Goal: Information Seeking & Learning: Learn about a topic

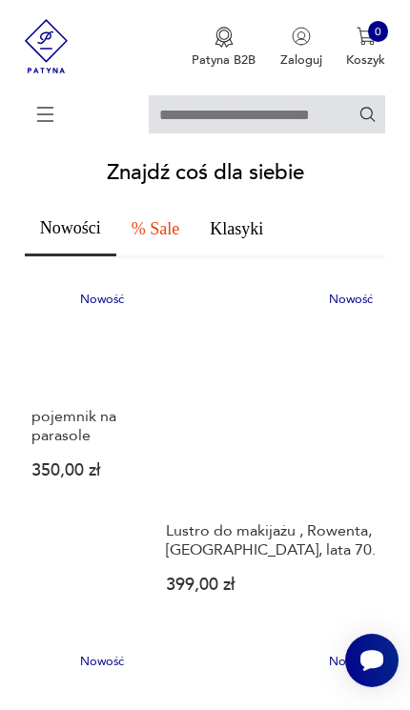
scroll to position [752, 0]
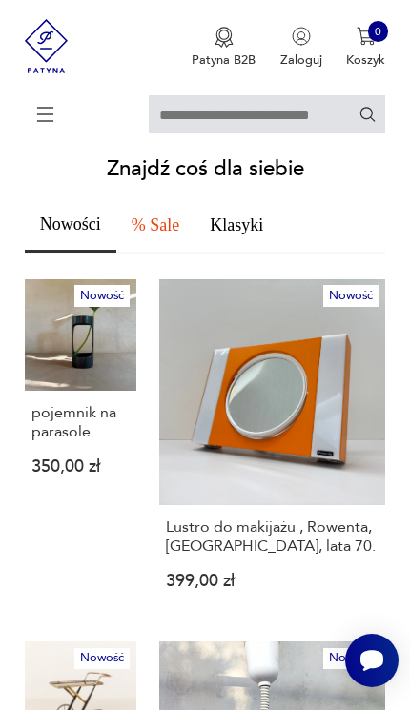
click at [179, 233] on span "% Sale" at bounding box center [155, 224] width 48 height 17
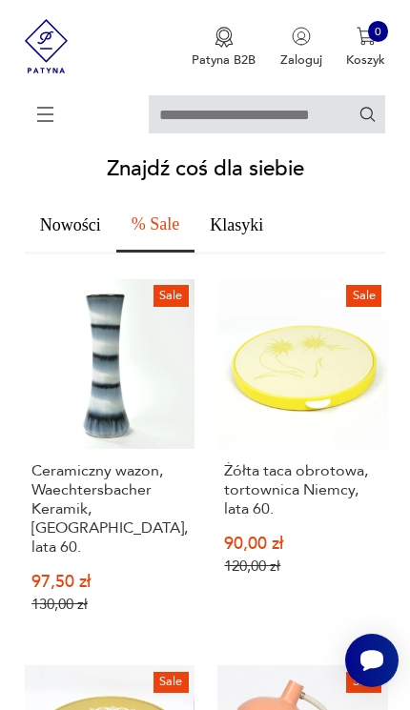
click at [269, 252] on button "Klasyki" at bounding box center [236, 225] width 84 height 54
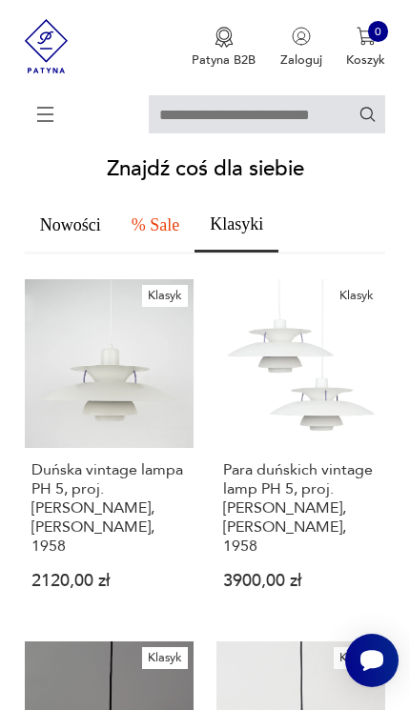
click at [82, 233] on span "Nowości" at bounding box center [70, 224] width 61 height 17
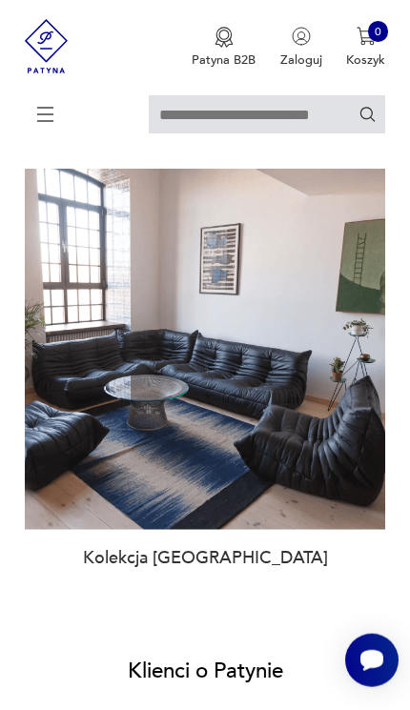
click at [283, 529] on img at bounding box center [205, 349] width 360 height 360
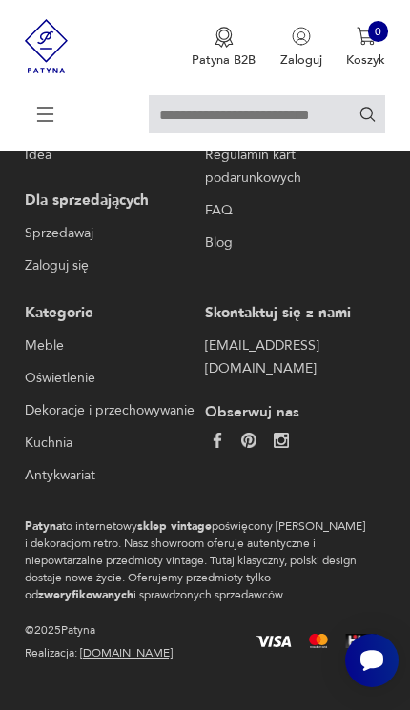
type input "****"
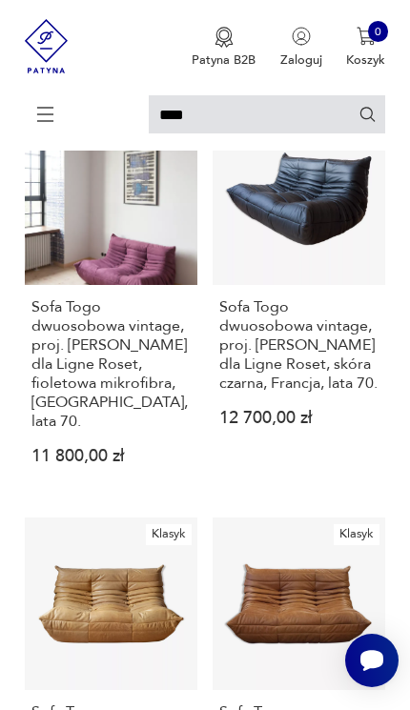
click at [340, 274] on link "Klasyk Sofa Togo dwuosobowa vintage, proj. [PERSON_NAME] dla Ligne Roset, skóra…" at bounding box center [298, 302] width 172 height 381
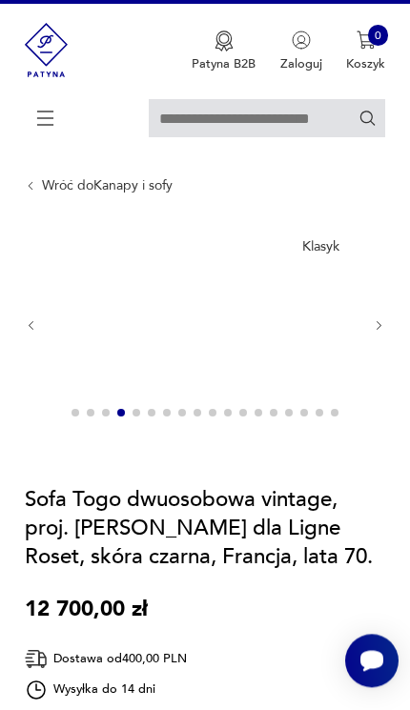
scroll to position [33, 0]
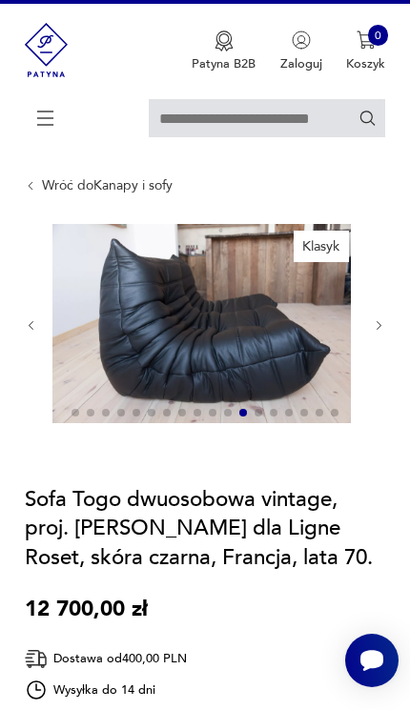
click at [385, 332] on icon "button" at bounding box center [378, 325] width 13 height 13
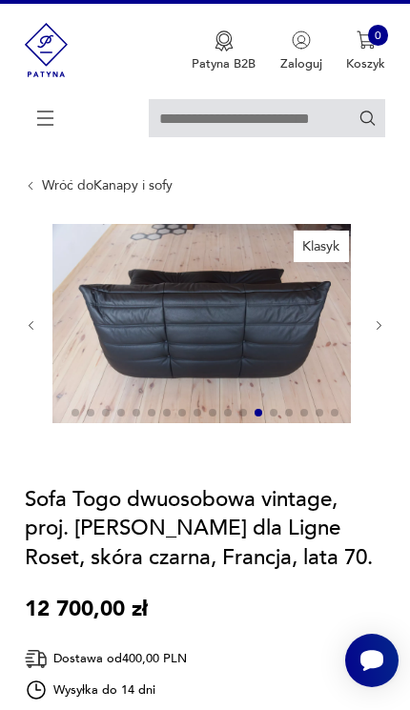
click at [373, 332] on icon "button" at bounding box center [378, 325] width 13 height 13
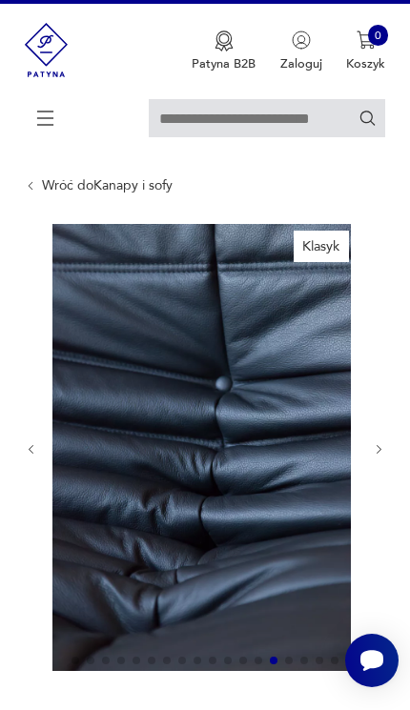
click at [380, 356] on div at bounding box center [205, 449] width 360 height 450
click at [384, 456] on icon "button" at bounding box center [378, 449] width 13 height 13
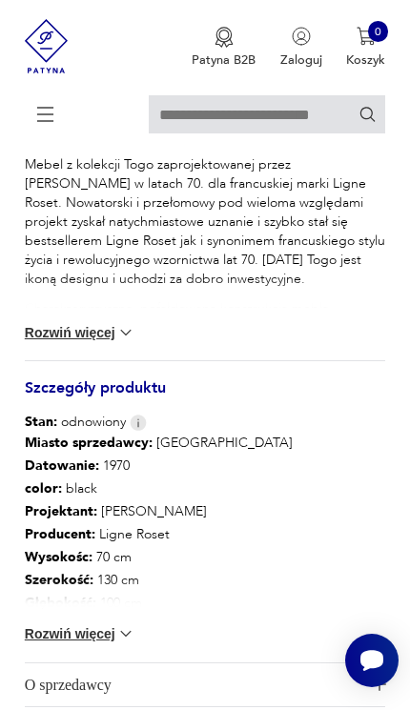
click at [104, 342] on button "Rozwiń więcej" at bounding box center [80, 332] width 110 height 19
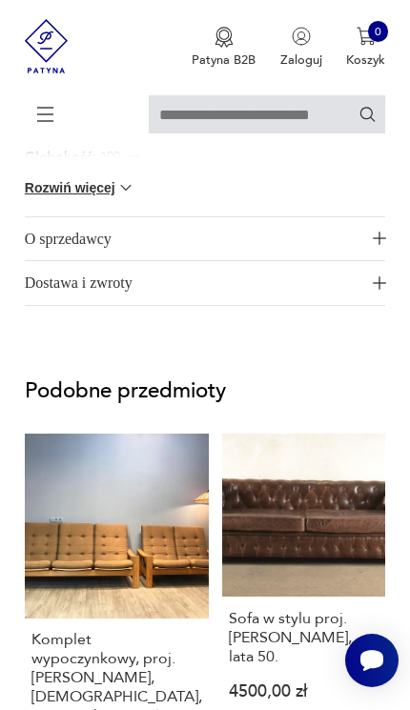
click at [380, 245] on img "button" at bounding box center [378, 237] width 13 height 13
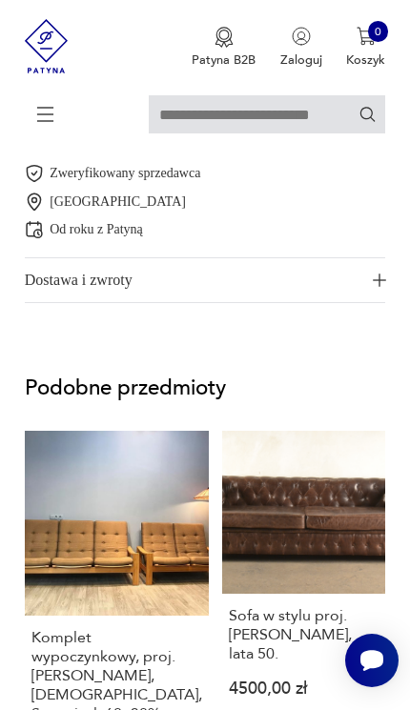
click at [312, 302] on span "Dostawa i zwroty" at bounding box center [194, 280] width 339 height 44
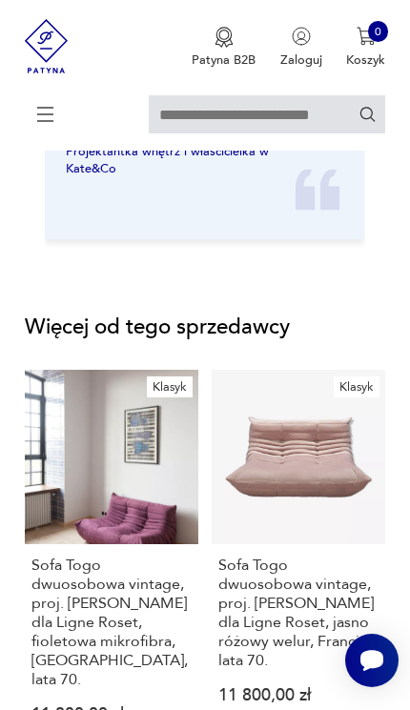
click at [372, 122] on icon at bounding box center [364, 113] width 17 height 17
click at [366, 122] on icon at bounding box center [364, 113] width 17 height 17
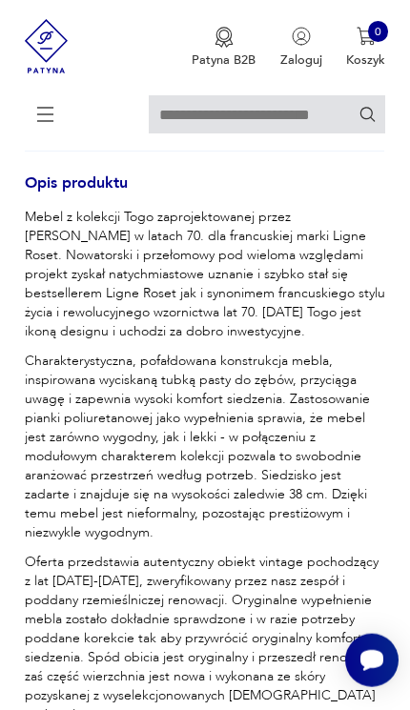
click at [215, 54] on p "Patyna B2B" at bounding box center [223, 59] width 64 height 17
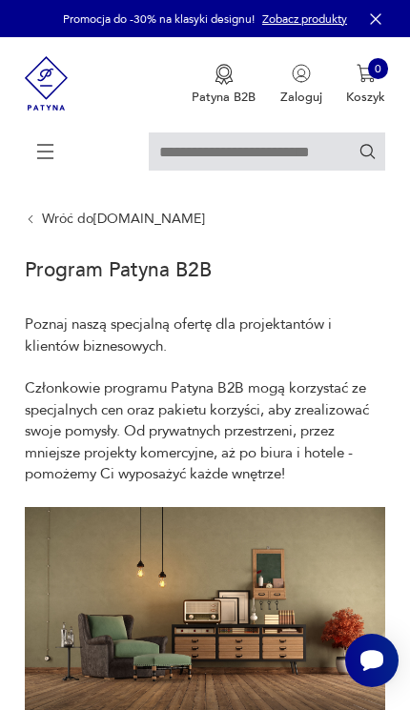
click at [367, 83] on img "button" at bounding box center [365, 73] width 19 height 19
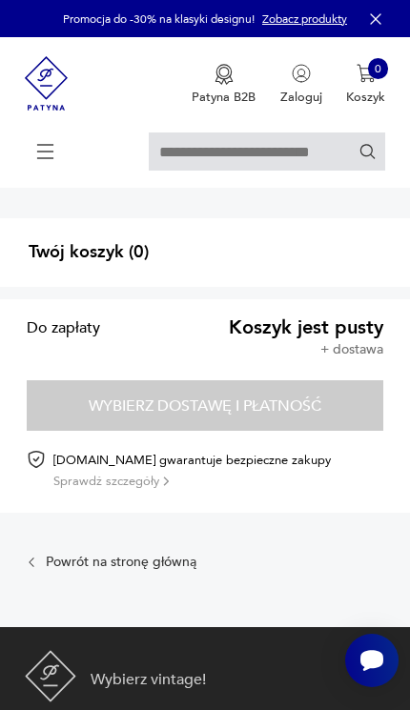
click at [43, 166] on icon at bounding box center [45, 151] width 67 height 67
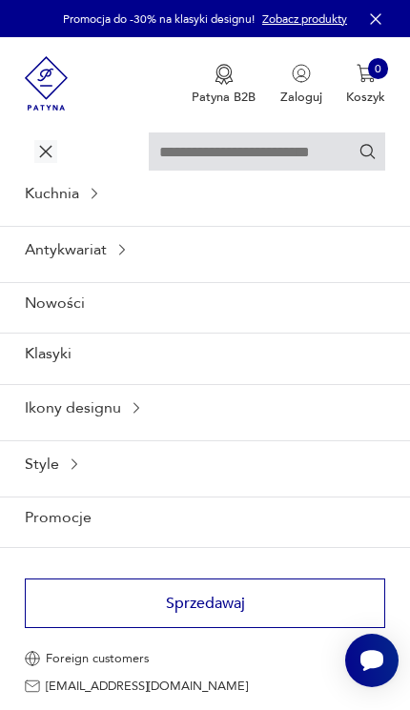
scroll to position [265, 0]
click at [111, 655] on p "Foreign customers" at bounding box center [97, 657] width 103 height 11
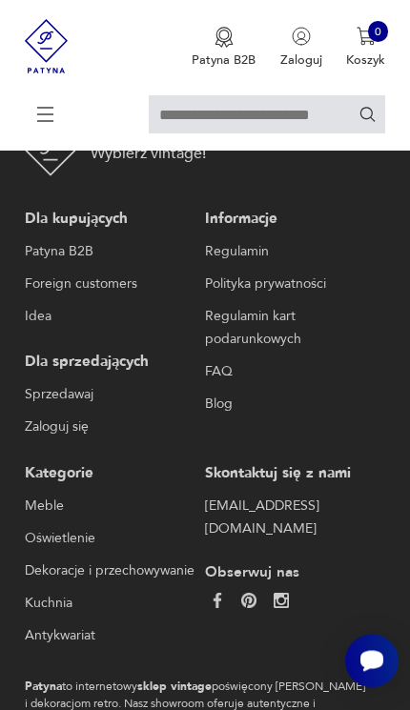
scroll to position [1638, 0]
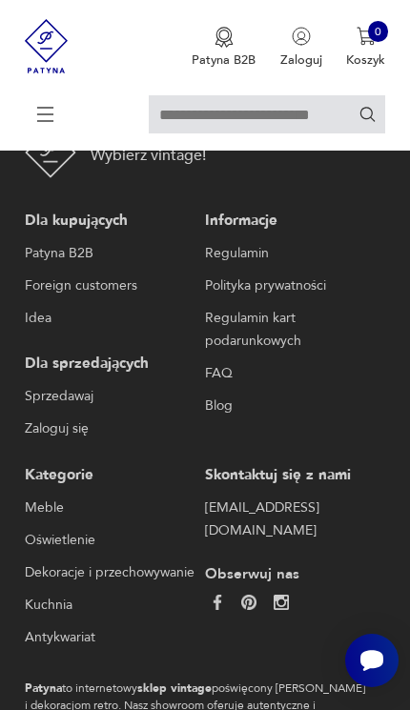
click at [74, 265] on link "Patyna B2B" at bounding box center [111, 253] width 172 height 23
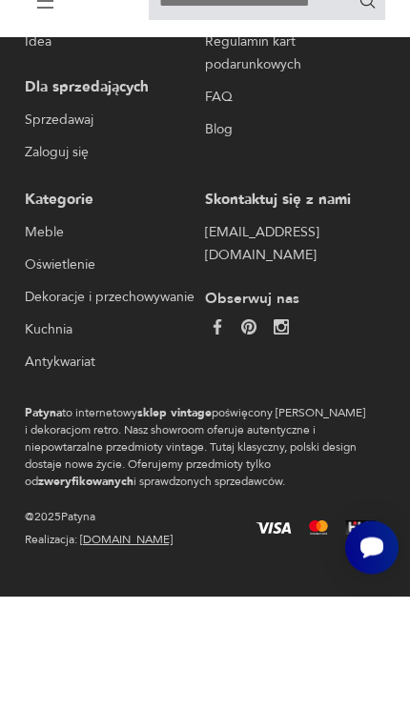
scroll to position [1942, 0]
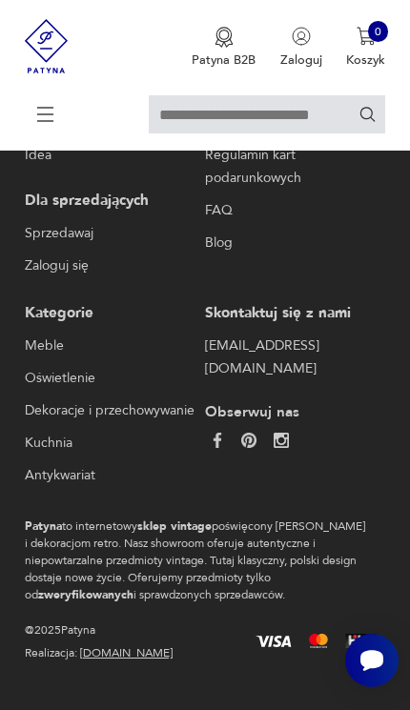
click at [52, 51] on img at bounding box center [47, 46] width 44 height 92
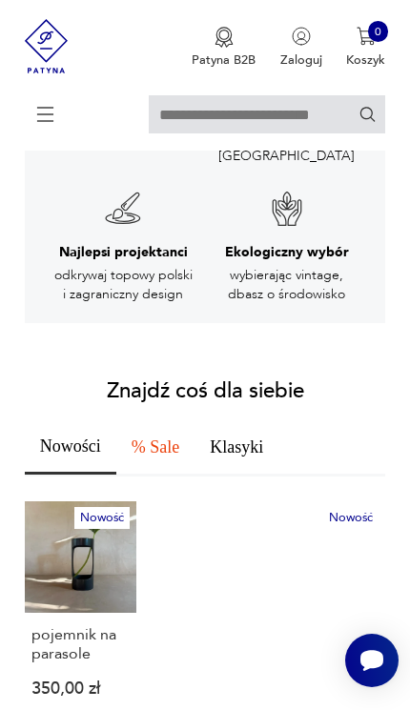
scroll to position [561, 0]
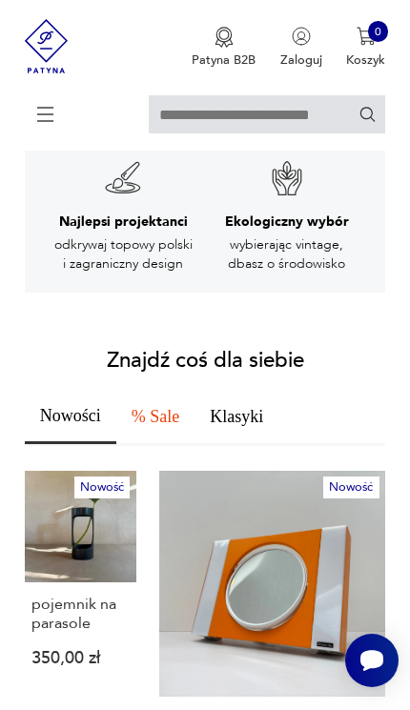
click at [179, 425] on span "% Sale" at bounding box center [155, 416] width 48 height 17
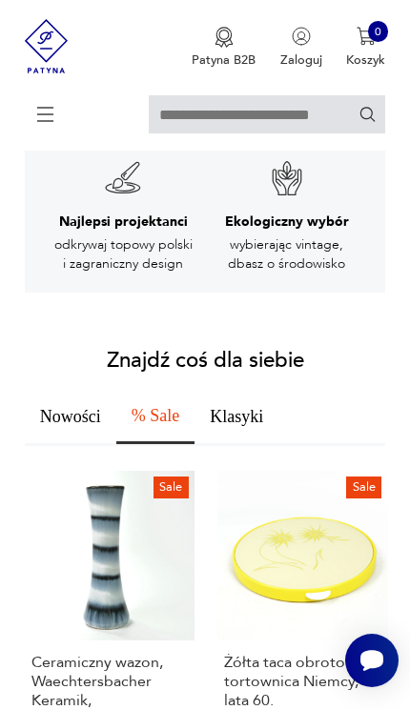
click at [274, 444] on button "Klasyki" at bounding box center [236, 417] width 84 height 54
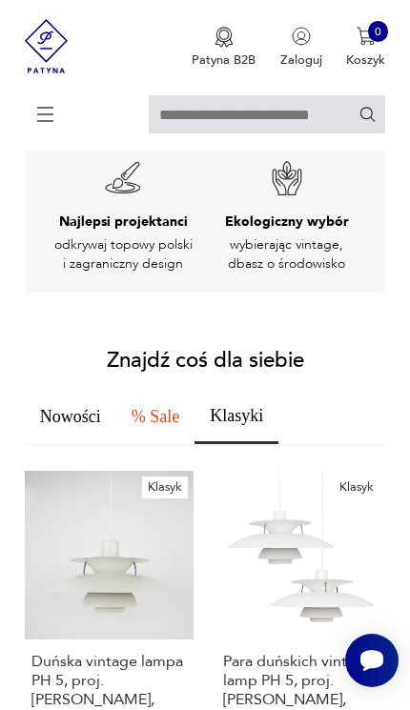
click at [188, 444] on button "% Sale" at bounding box center [155, 417] width 78 height 54
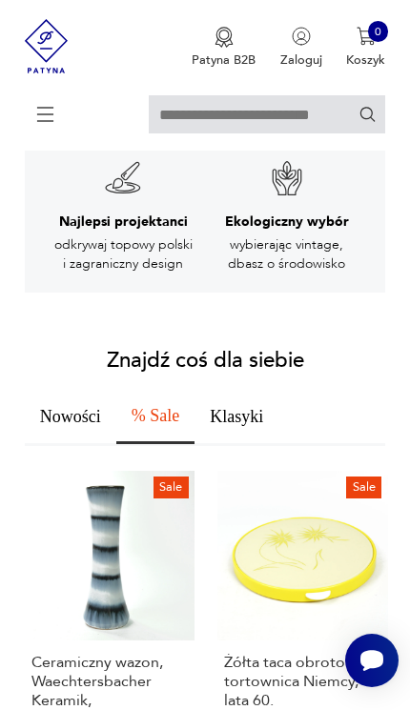
click at [86, 439] on button "Nowości" at bounding box center [70, 417] width 91 height 54
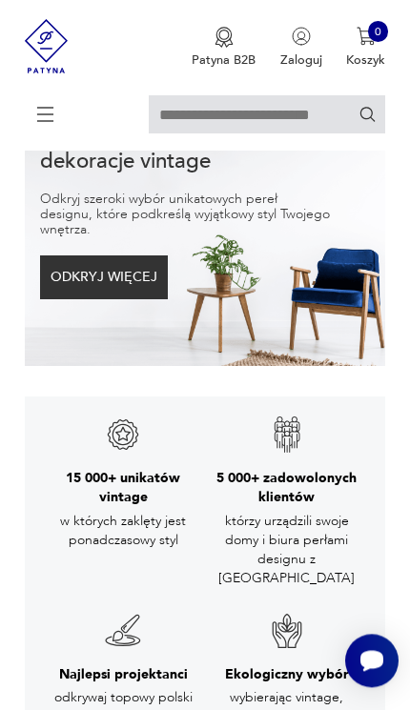
scroll to position [0, 0]
